Goal: Task Accomplishment & Management: Manage account settings

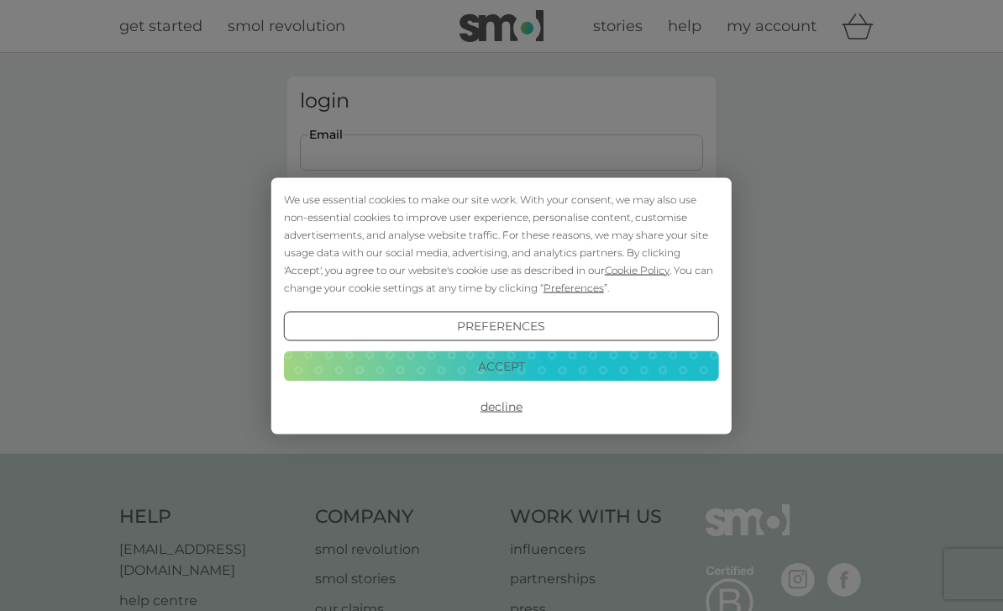
type input "sumvision69@gmail.com"
click at [501, 264] on button "Login" at bounding box center [501, 264] width 403 height 49
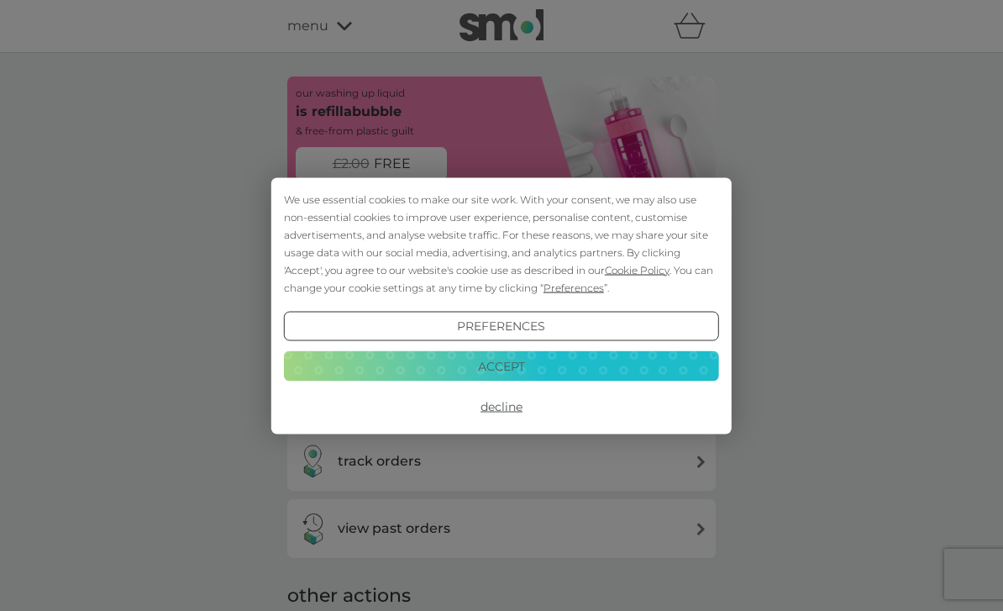
click at [522, 402] on button "Decline" at bounding box center [501, 406] width 435 height 30
click at [520, 408] on button "Decline" at bounding box center [501, 406] width 435 height 30
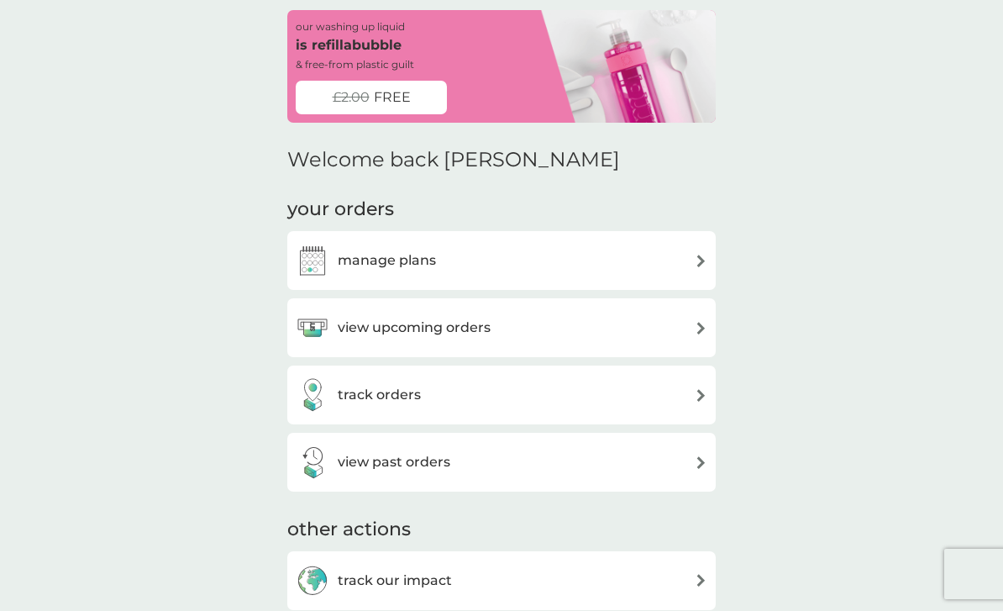
scroll to position [35, 0]
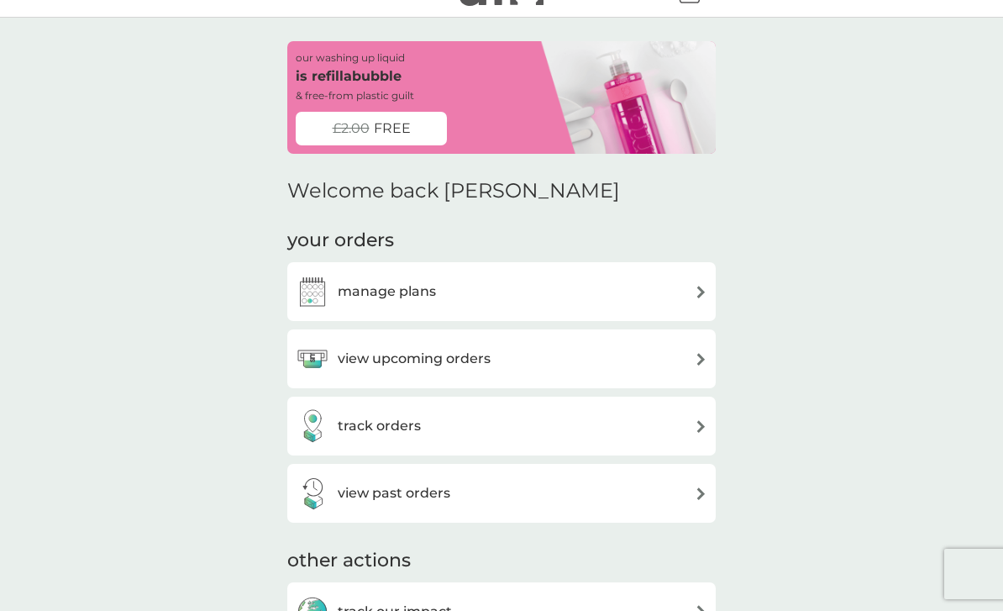
click at [685, 354] on div "view upcoming orders" at bounding box center [502, 359] width 412 height 34
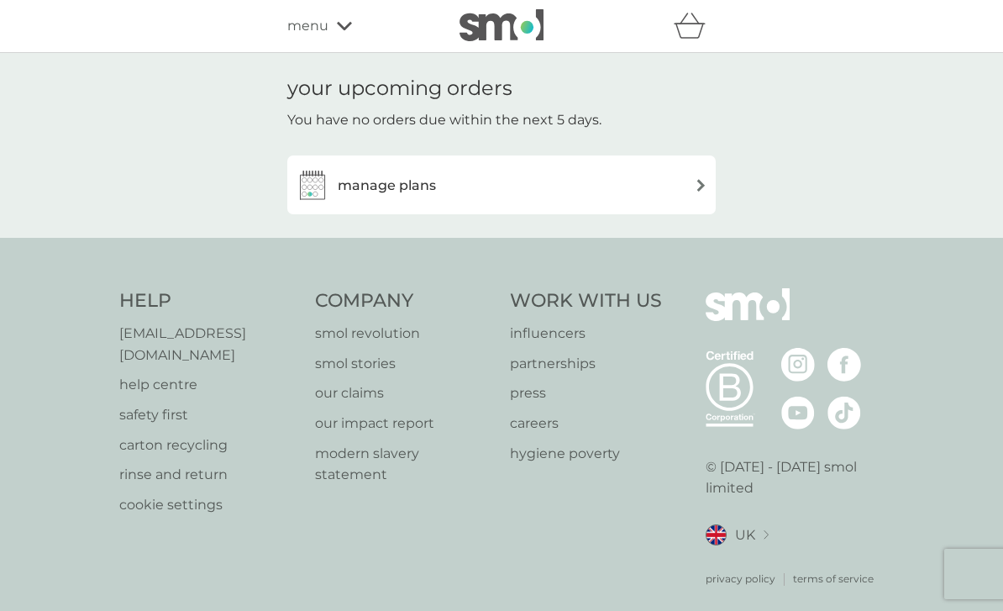
click at [695, 186] on img at bounding box center [701, 185] width 13 height 13
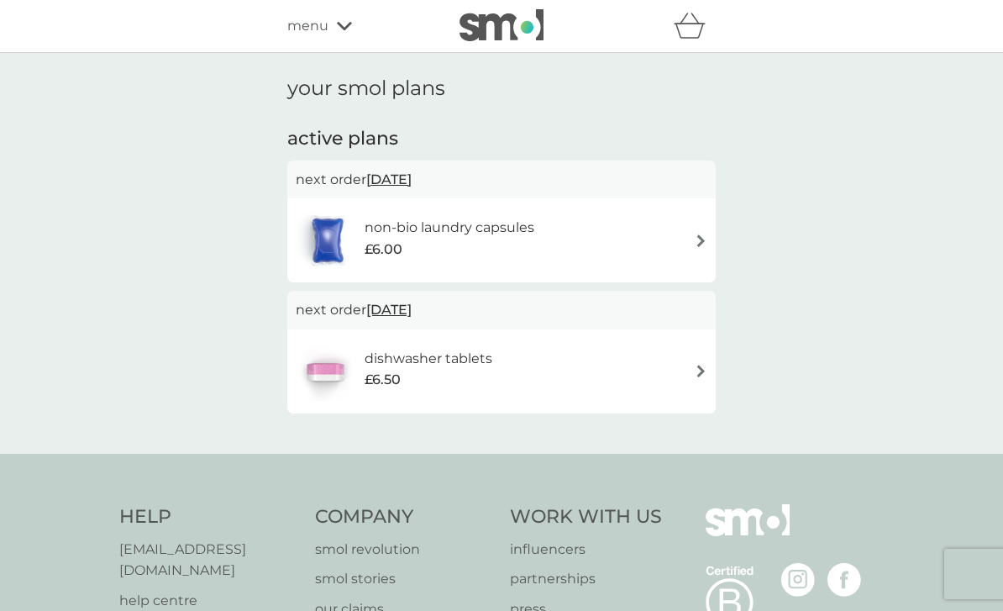
click at [691, 240] on div "non-bio laundry capsules £6.00" at bounding box center [502, 240] width 412 height 59
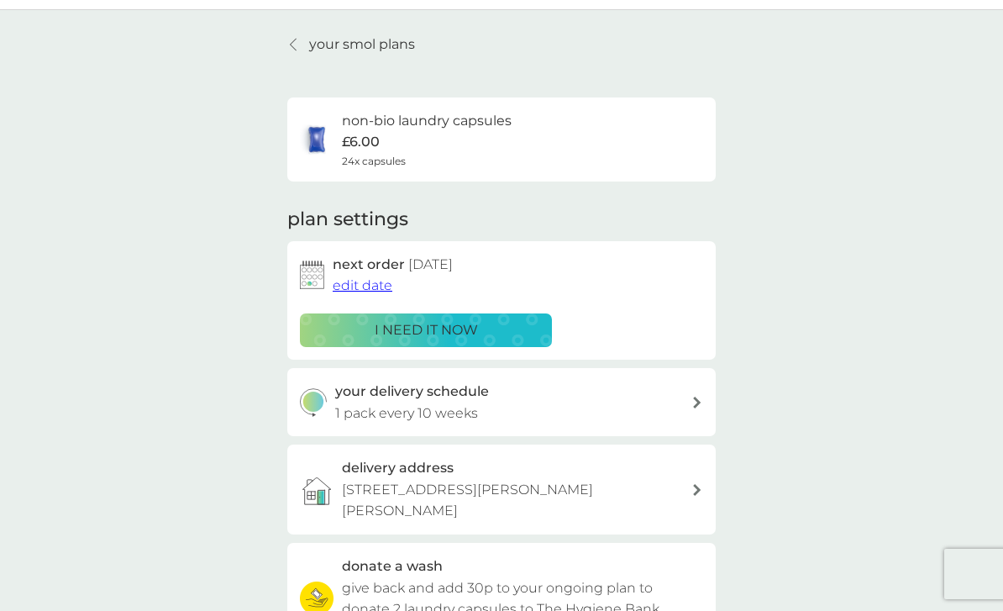
scroll to position [42, 0]
click at [302, 47] on link "your smol plans" at bounding box center [351, 45] width 128 height 22
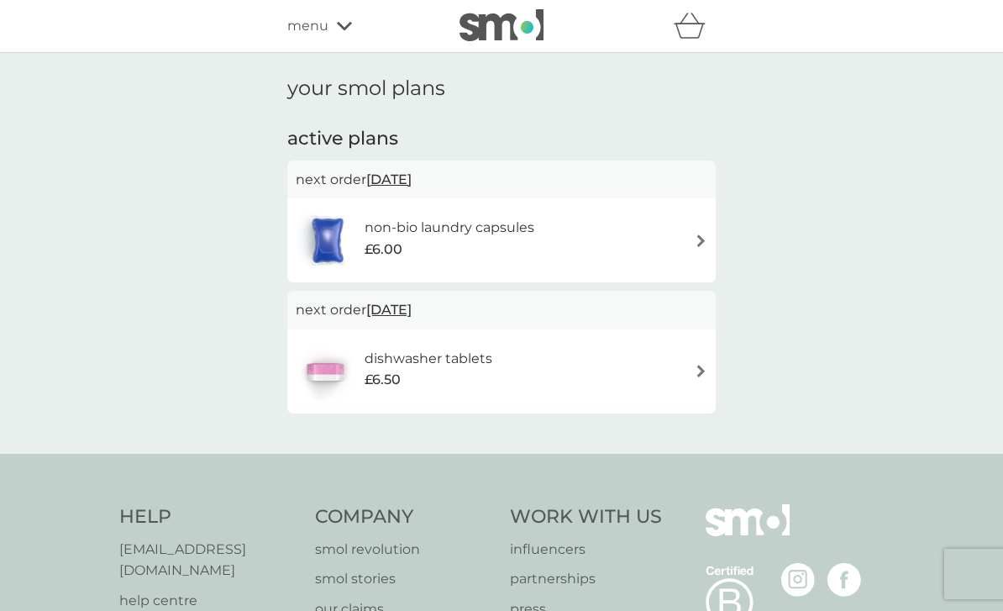
click at [342, 34] on div "menu" at bounding box center [358, 26] width 143 height 22
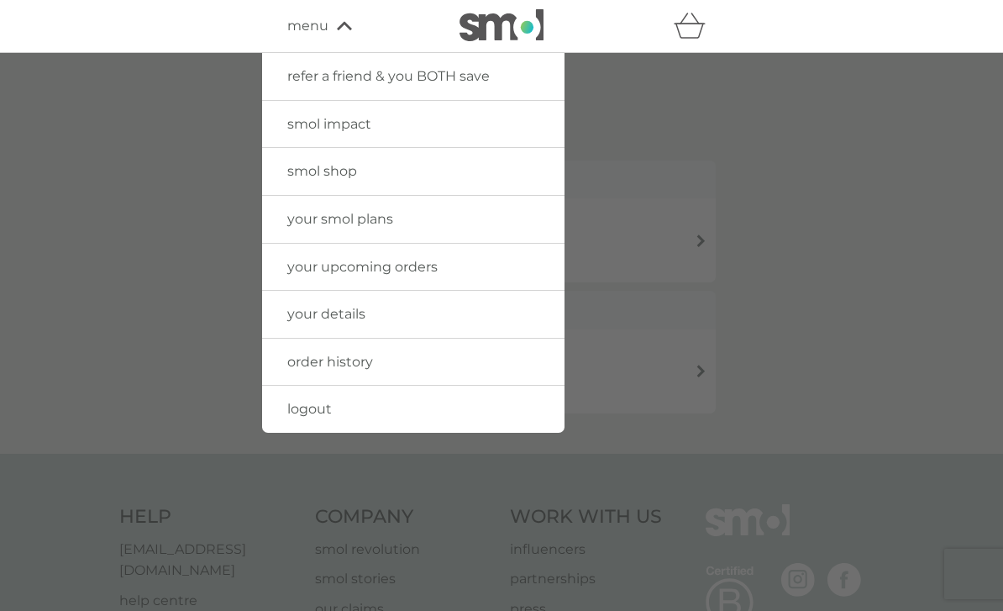
click at [328, 419] on link "logout" at bounding box center [413, 409] width 302 height 47
